Goal: Task Accomplishment & Management: Complete application form

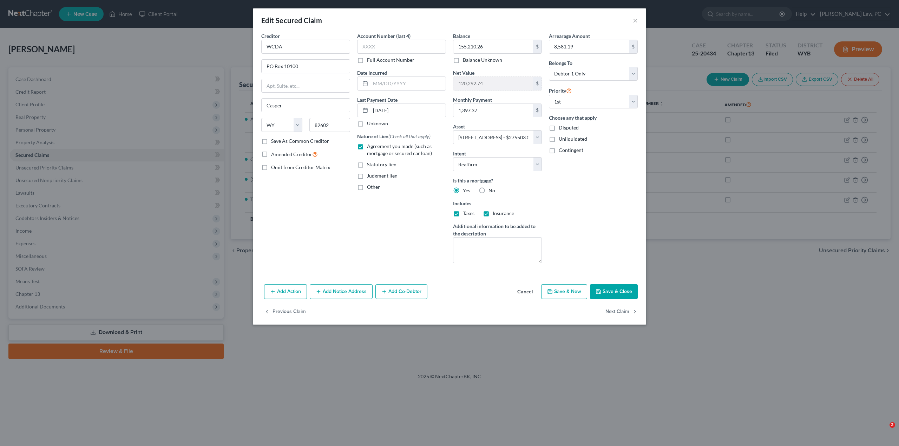
select select "53"
select select "9"
select select "2"
select select "0"
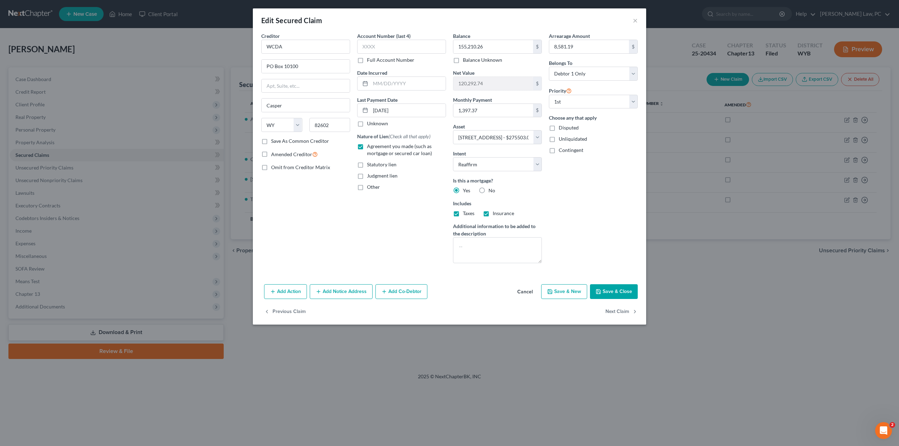
click at [522, 291] on button "Cancel" at bounding box center [525, 292] width 27 height 14
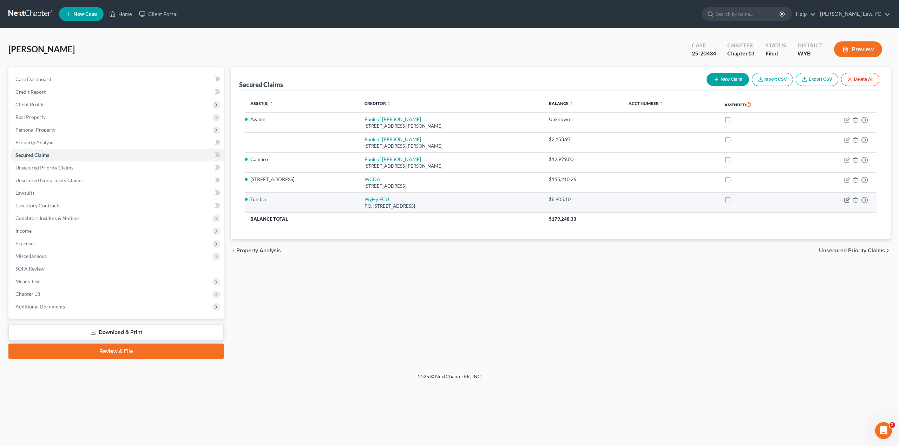
click at [847, 200] on icon "button" at bounding box center [847, 200] width 6 height 6
select select "53"
select select "0"
select select "2"
select select "0"
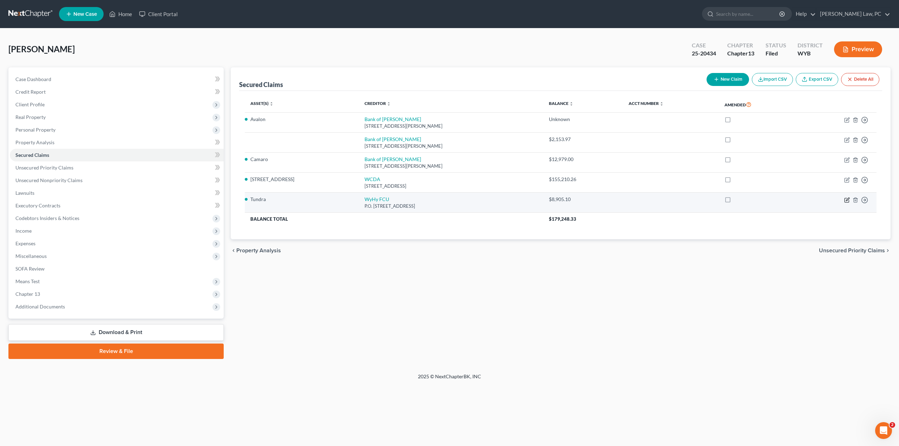
select select "0"
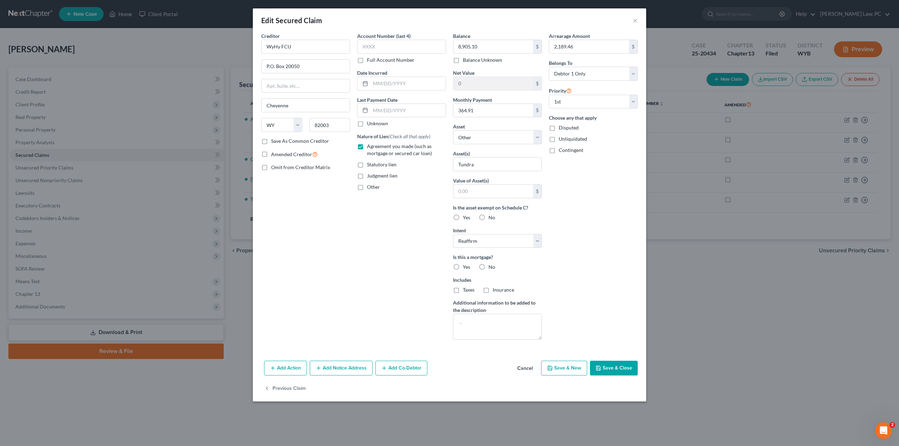
click at [524, 367] on button "Cancel" at bounding box center [525, 369] width 27 height 14
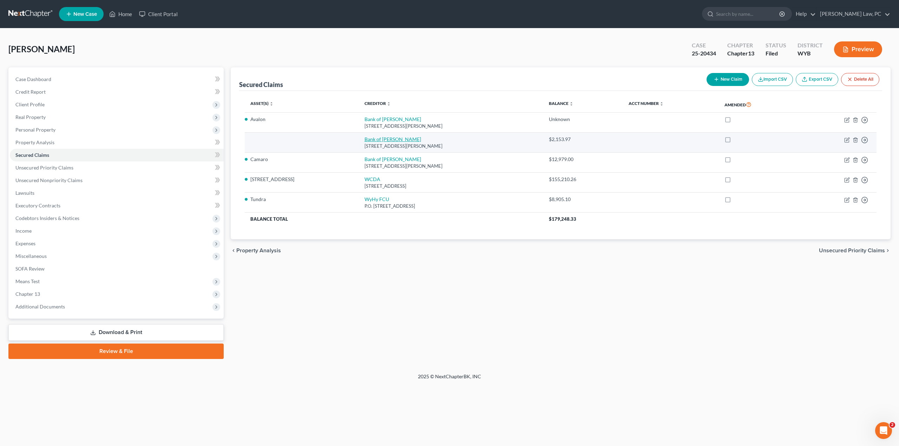
click at [375, 139] on link "Bank of [PERSON_NAME]" at bounding box center [392, 139] width 57 height 6
select select "53"
select select "0"
select select "2"
select select "0"
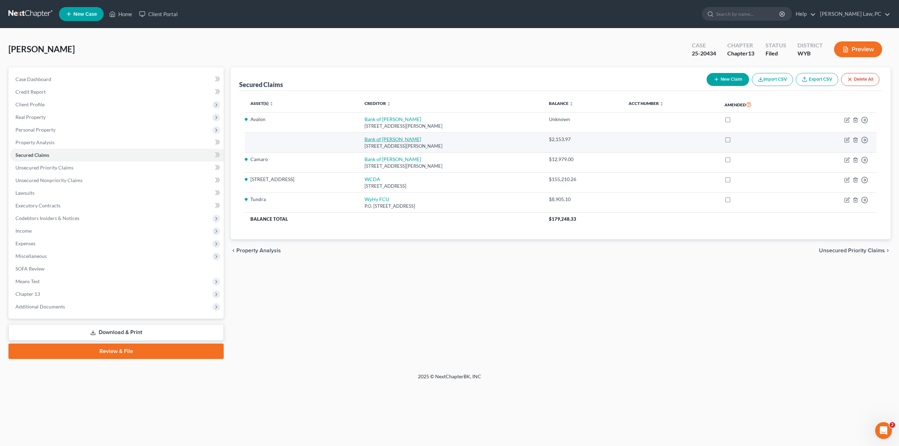
select select "0"
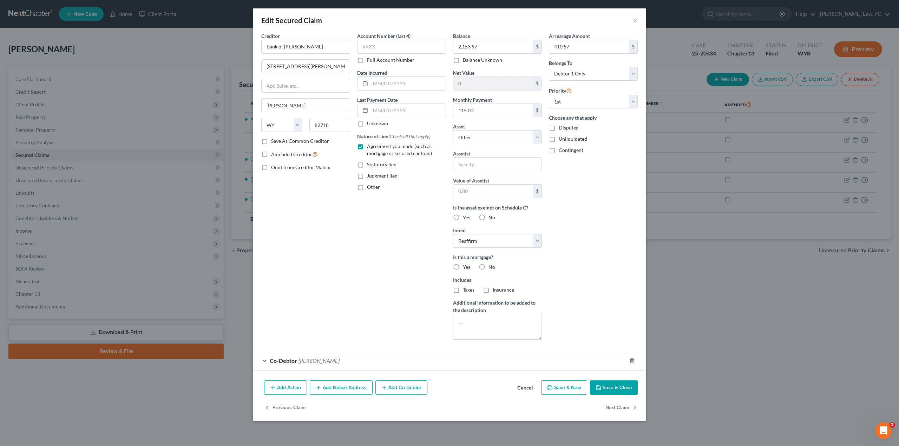
click at [527, 386] on button "Cancel" at bounding box center [525, 388] width 27 height 14
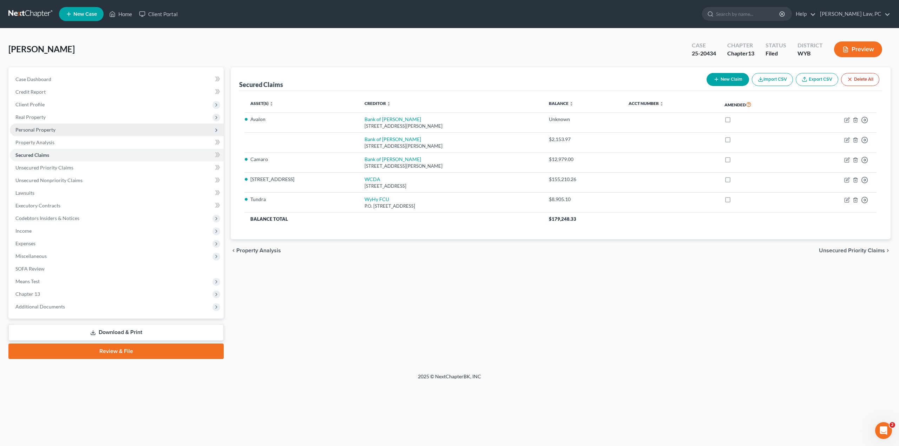
click at [51, 133] on span "Personal Property" at bounding box center [117, 130] width 214 height 13
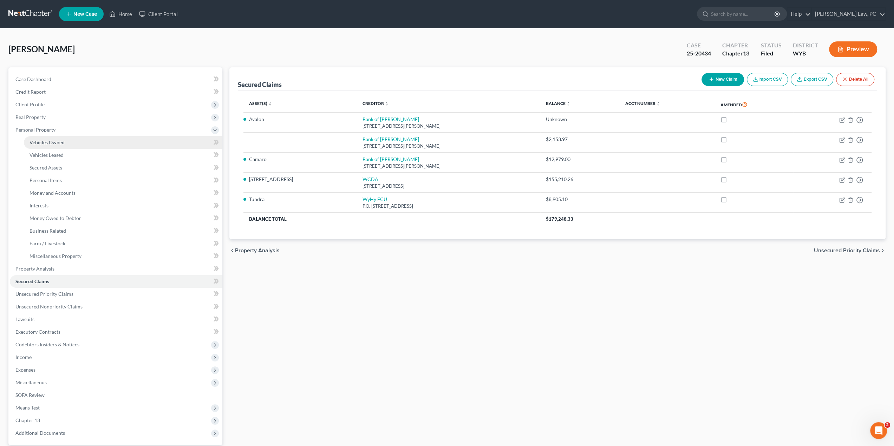
click at [47, 141] on span "Vehicles Owned" at bounding box center [46, 142] width 35 height 6
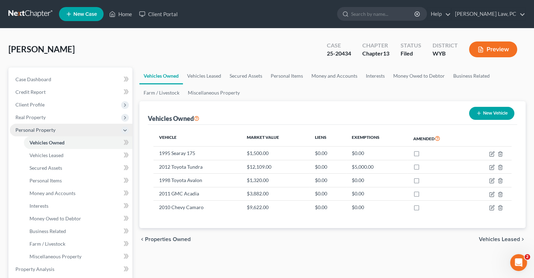
click at [48, 128] on span "Personal Property" at bounding box center [35, 130] width 40 height 6
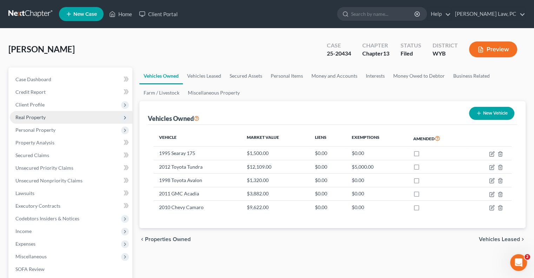
click at [41, 116] on span "Real Property" at bounding box center [30, 117] width 30 height 6
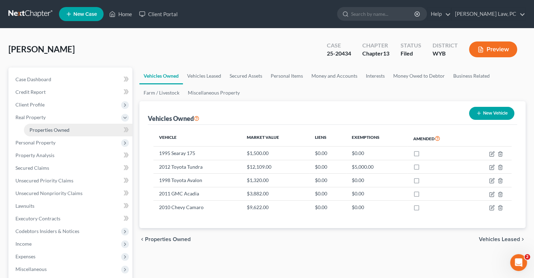
click at [53, 132] on span "Properties Owned" at bounding box center [49, 130] width 40 height 6
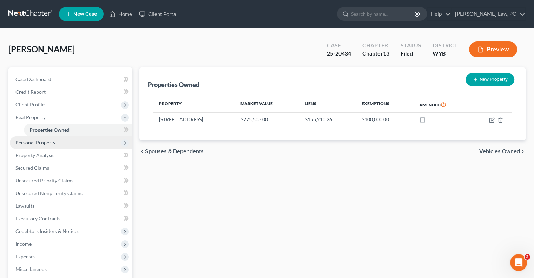
click at [55, 145] on span "Personal Property" at bounding box center [71, 142] width 123 height 13
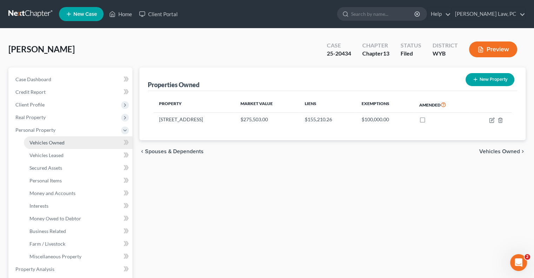
click at [55, 143] on span "Vehicles Owned" at bounding box center [46, 142] width 35 height 6
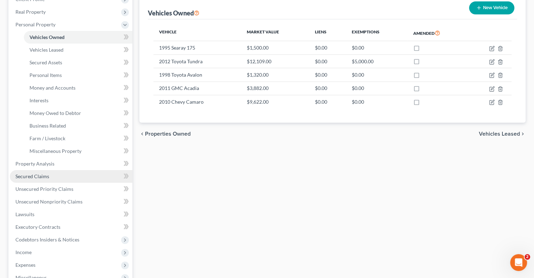
click at [51, 179] on link "Secured Claims" at bounding box center [71, 176] width 123 height 13
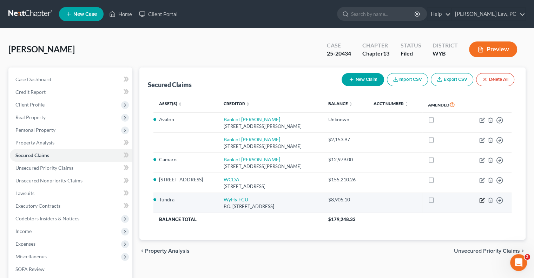
click at [483, 200] on icon "button" at bounding box center [482, 200] width 6 height 6
select select "53"
select select "0"
select select "2"
select select "0"
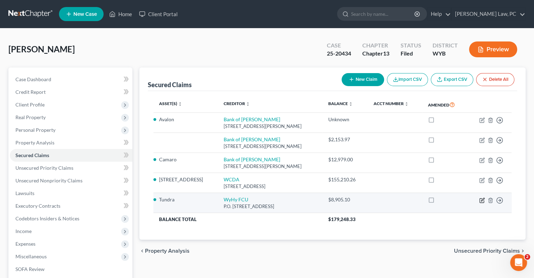
select select "0"
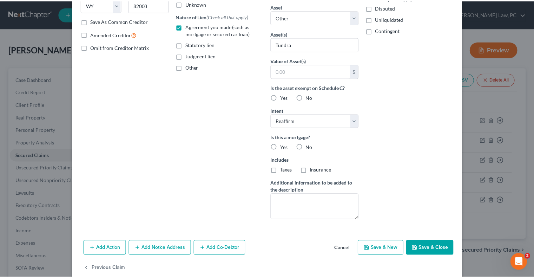
scroll to position [131, 0]
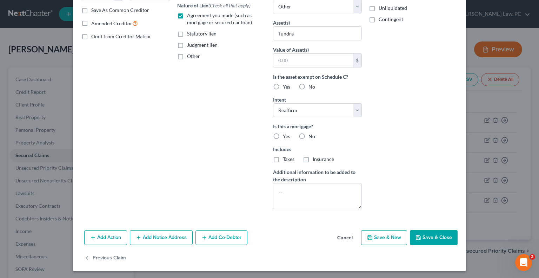
click at [347, 237] on button "Cancel" at bounding box center [345, 238] width 27 height 14
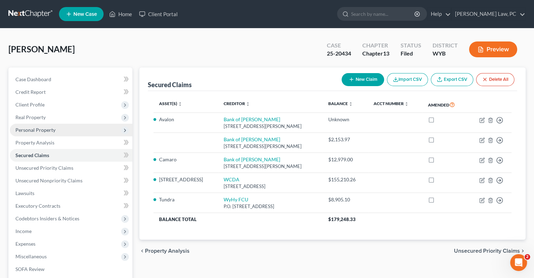
click at [40, 128] on span "Personal Property" at bounding box center [35, 130] width 40 height 6
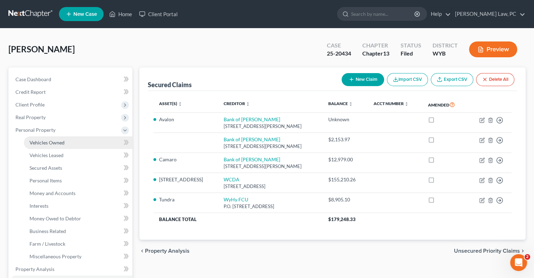
click at [46, 144] on span "Vehicles Owned" at bounding box center [46, 142] width 35 height 6
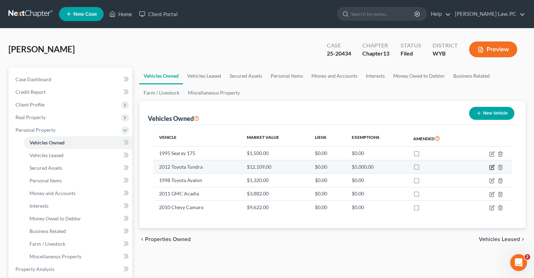
click at [491, 169] on icon "button" at bounding box center [491, 167] width 4 height 4
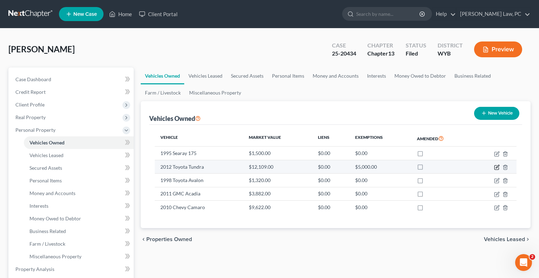
select select "0"
select select "14"
select select "2"
select select "0"
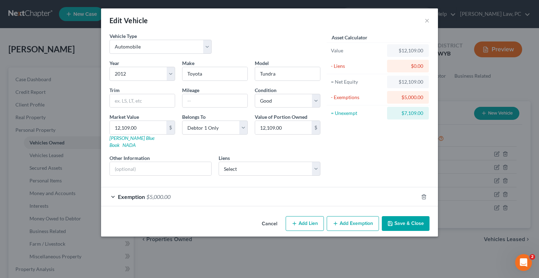
click at [273, 217] on button "Cancel" at bounding box center [269, 224] width 27 height 14
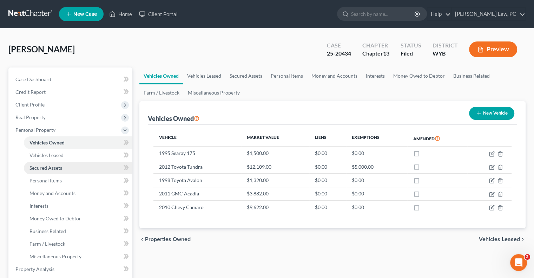
click at [61, 168] on span "Secured Assets" at bounding box center [45, 168] width 33 height 6
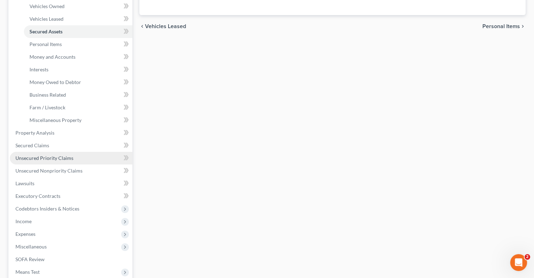
scroll to position [140, 0]
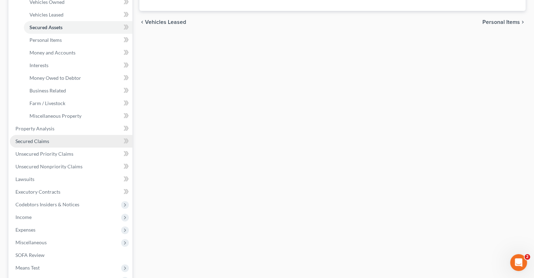
click at [45, 141] on span "Secured Claims" at bounding box center [32, 141] width 34 height 6
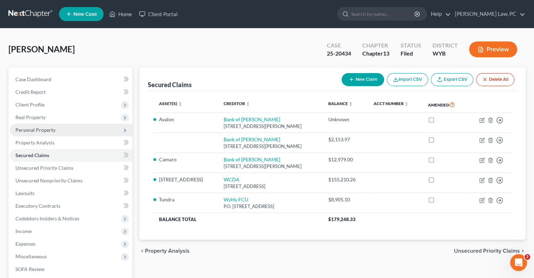
click at [33, 129] on span "Personal Property" at bounding box center [35, 130] width 40 height 6
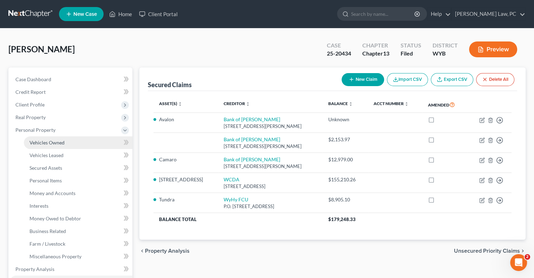
click at [47, 141] on span "Vehicles Owned" at bounding box center [46, 142] width 35 height 6
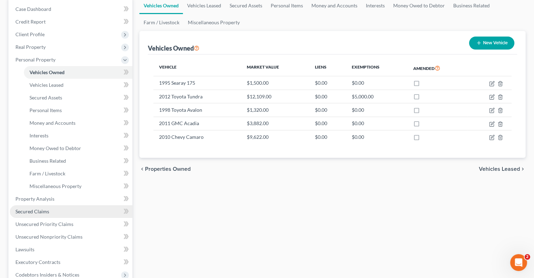
click at [53, 212] on link "Secured Claims" at bounding box center [71, 211] width 123 height 13
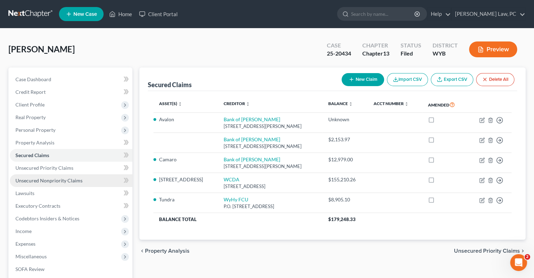
click at [51, 179] on span "Unsecured Nonpriority Claims" at bounding box center [48, 180] width 67 height 6
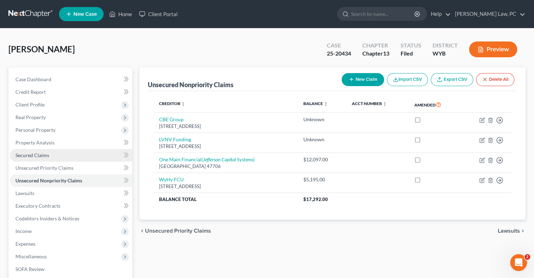
click at [39, 155] on span "Secured Claims" at bounding box center [32, 155] width 34 height 6
